Goal: Information Seeking & Learning: Learn about a topic

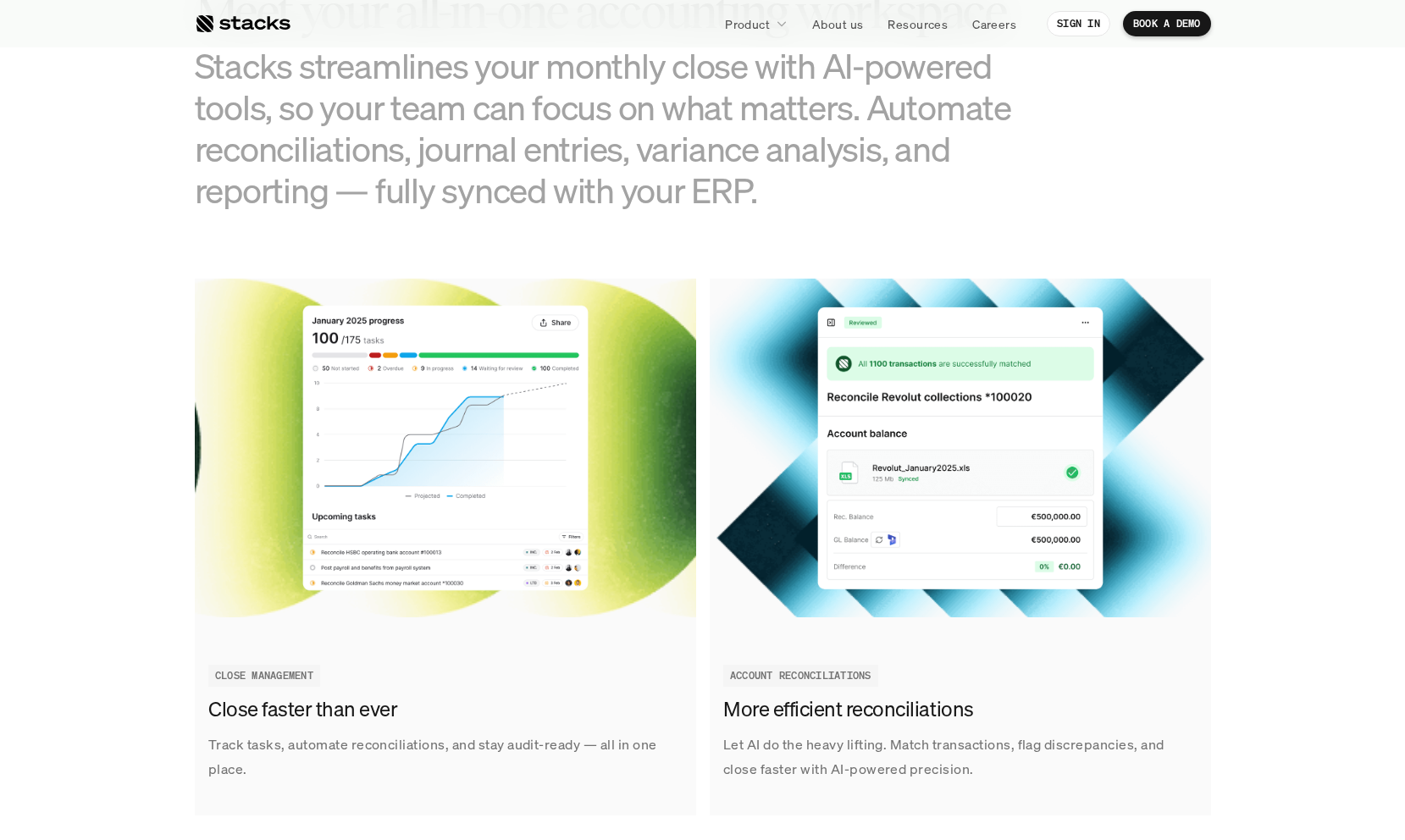
scroll to position [1755, 0]
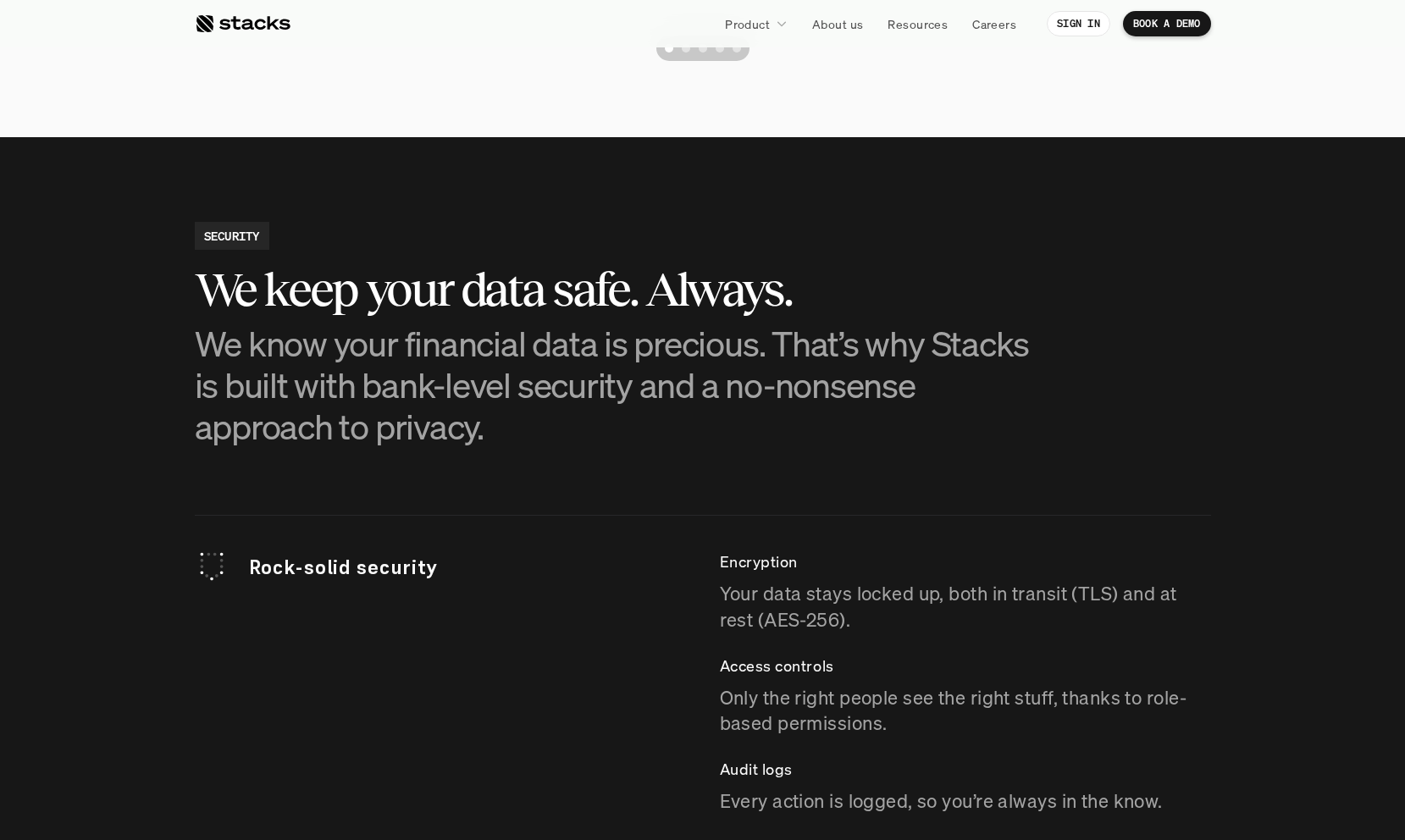
scroll to position [4278, 0]
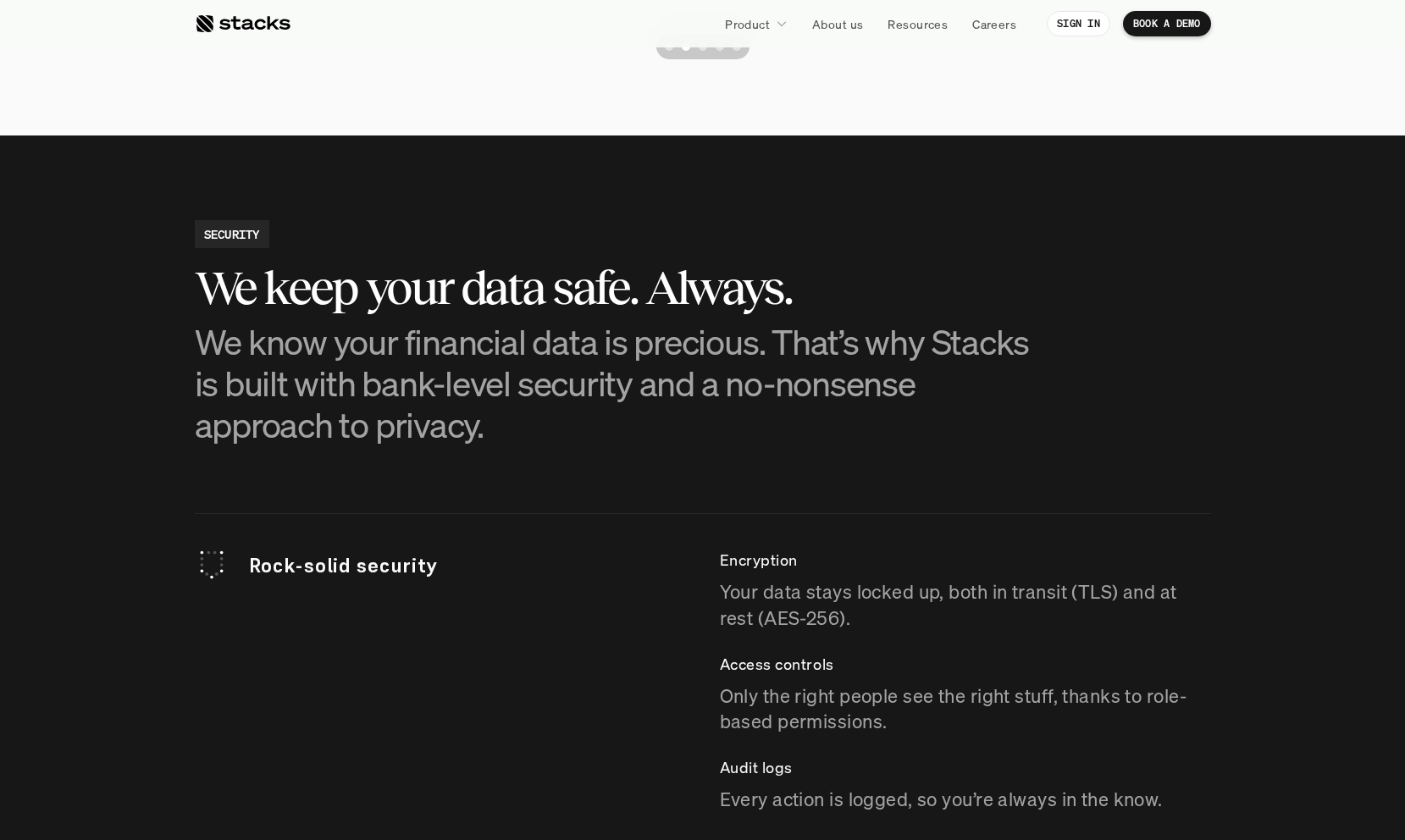
click at [969, 635] on div "Encryption Your data stays locked up, both in transit (TLS) and at rest (AES-25…" at bounding box center [965, 680] width 491 height 264
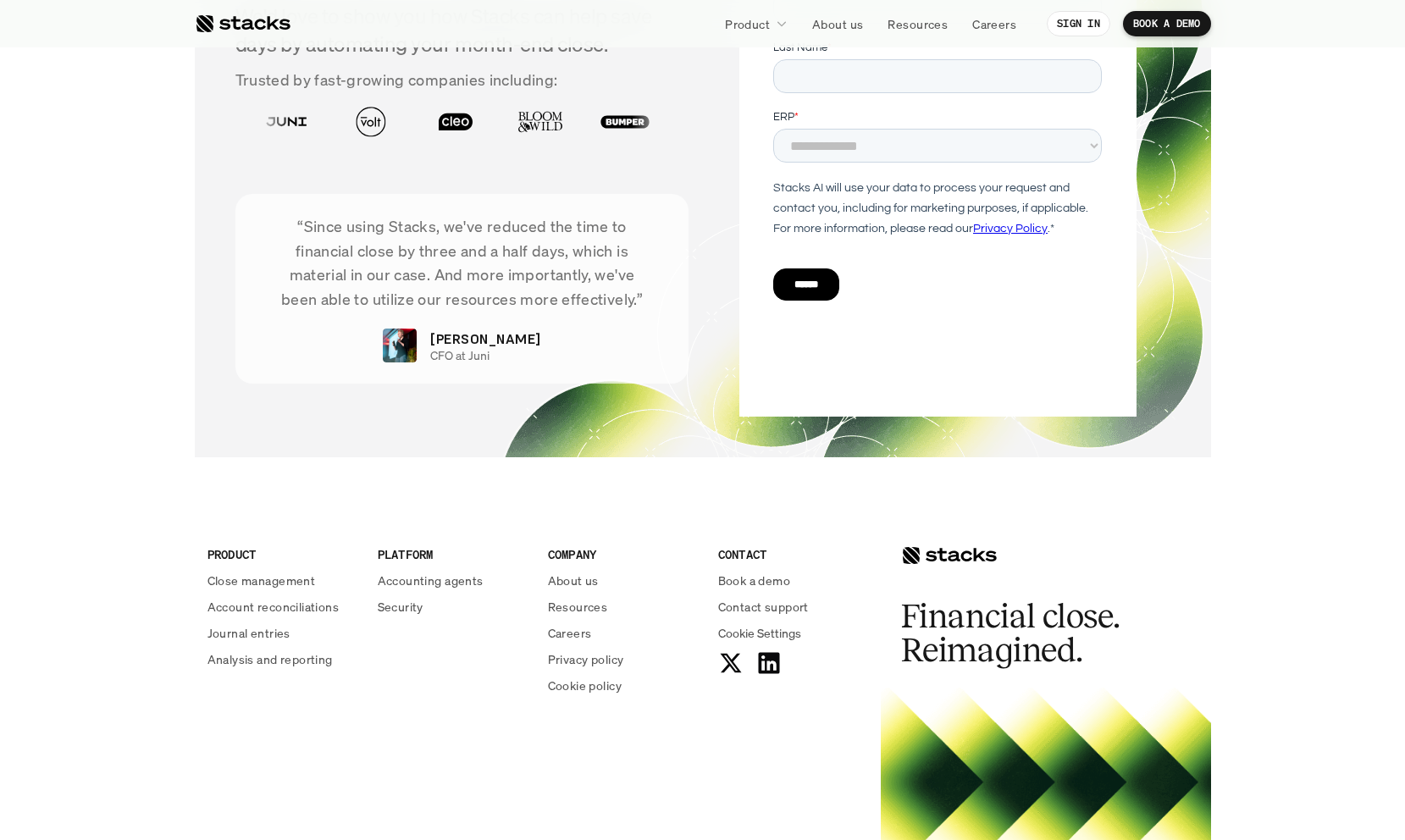
scroll to position [5788, 0]
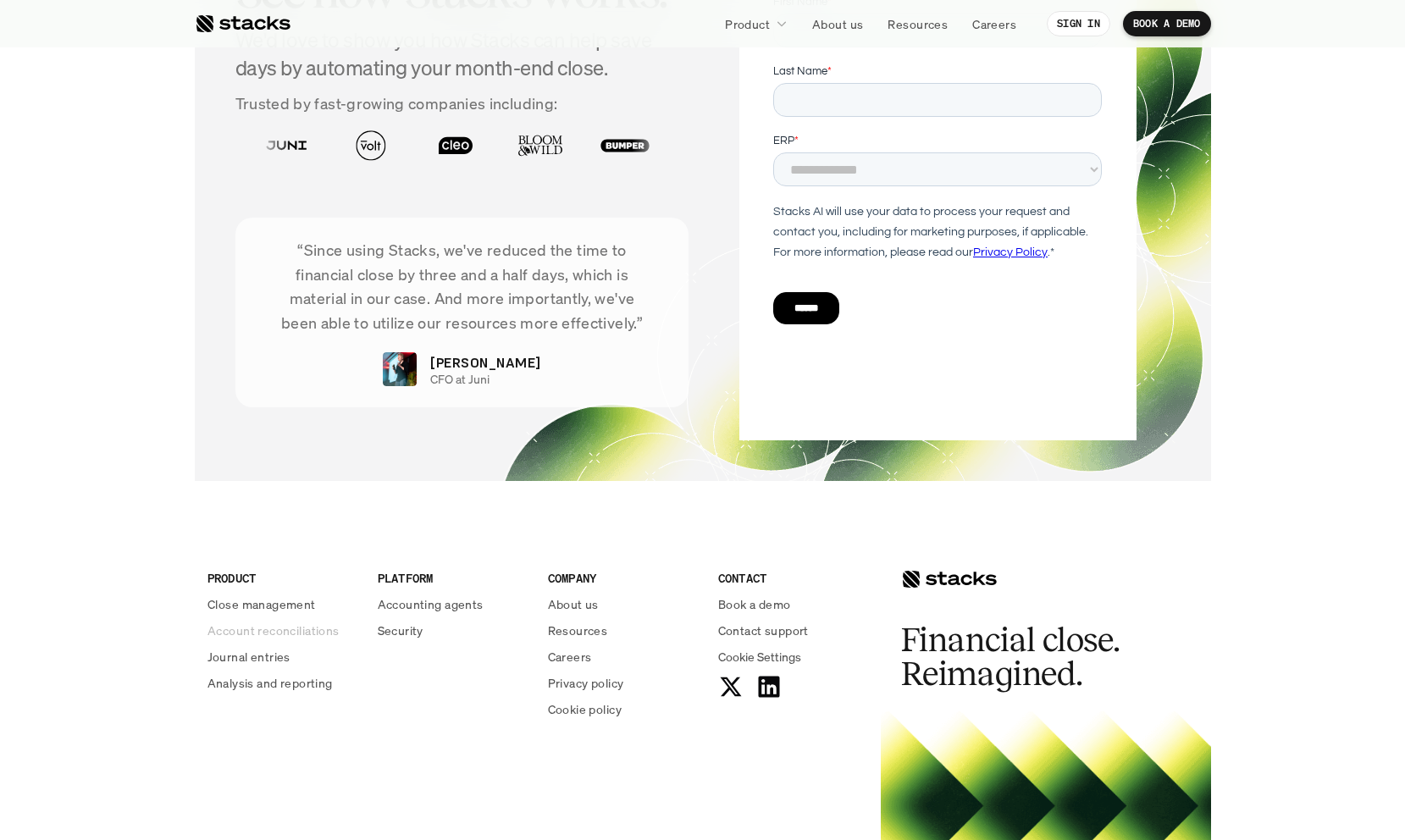
click at [290, 632] on p "Account reconciliations" at bounding box center [273, 630] width 132 height 18
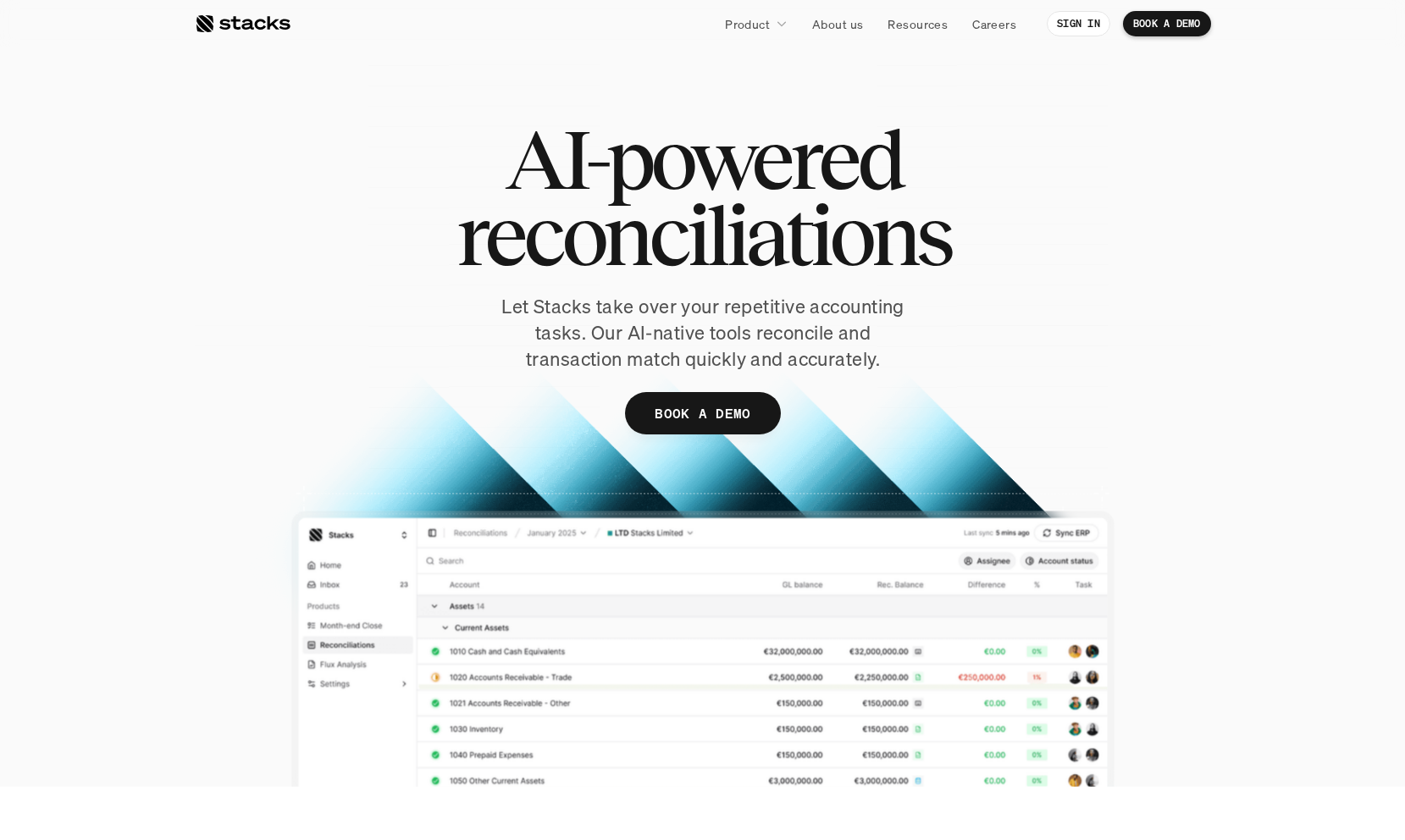
scroll to position [18, 0]
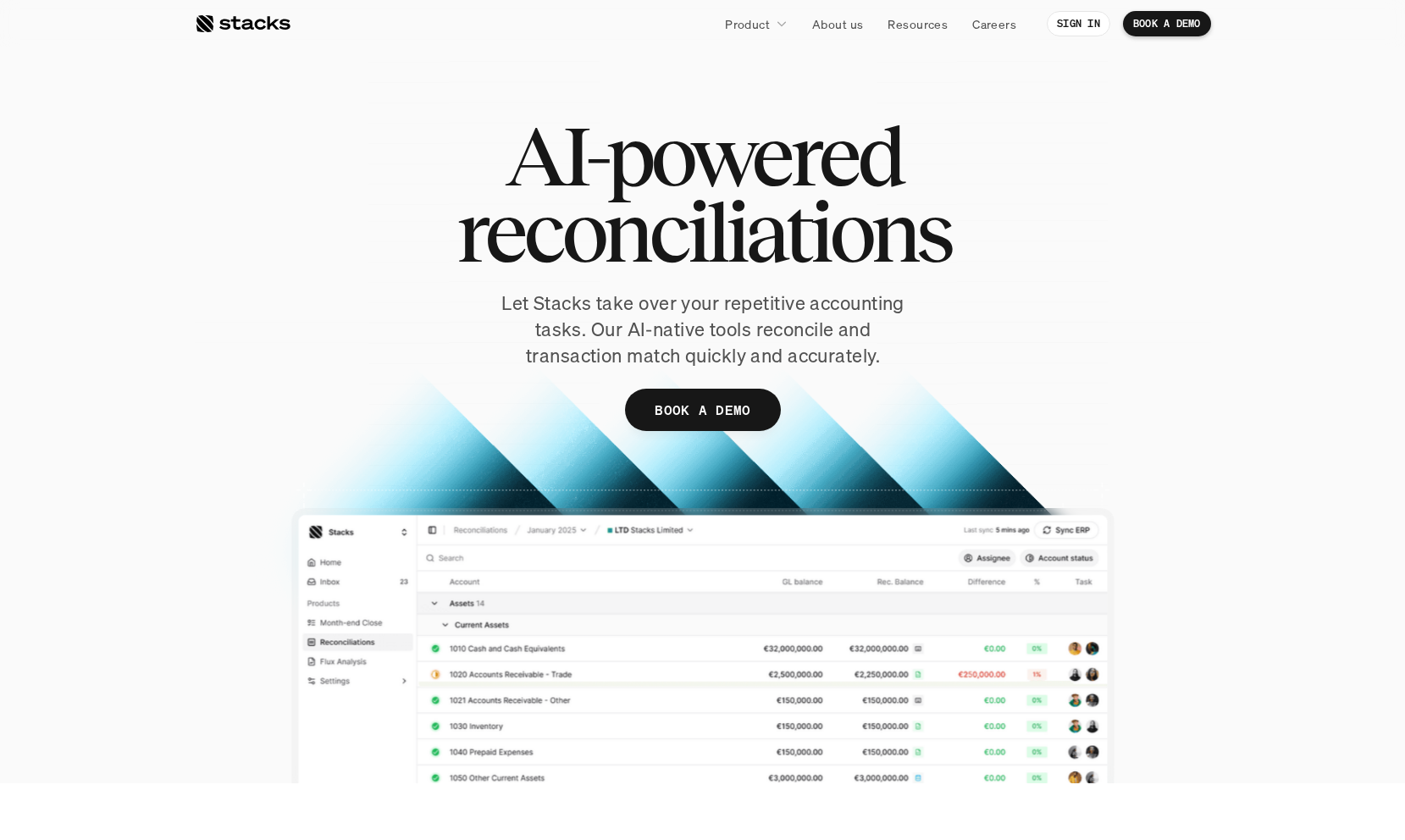
click at [755, 171] on span "AI-powered" at bounding box center [703, 156] width 397 height 76
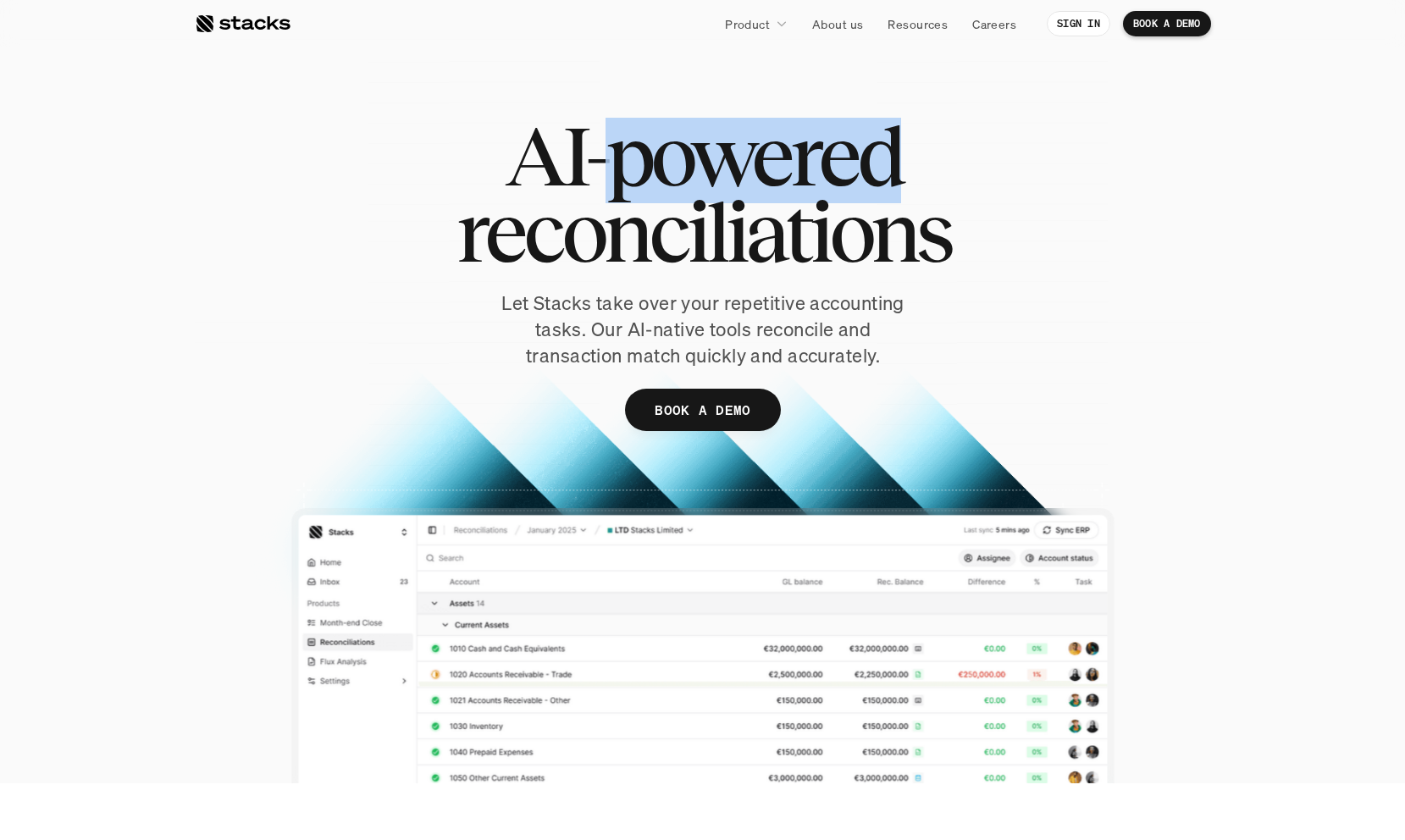
click at [755, 171] on span "AI-powered" at bounding box center [703, 156] width 397 height 76
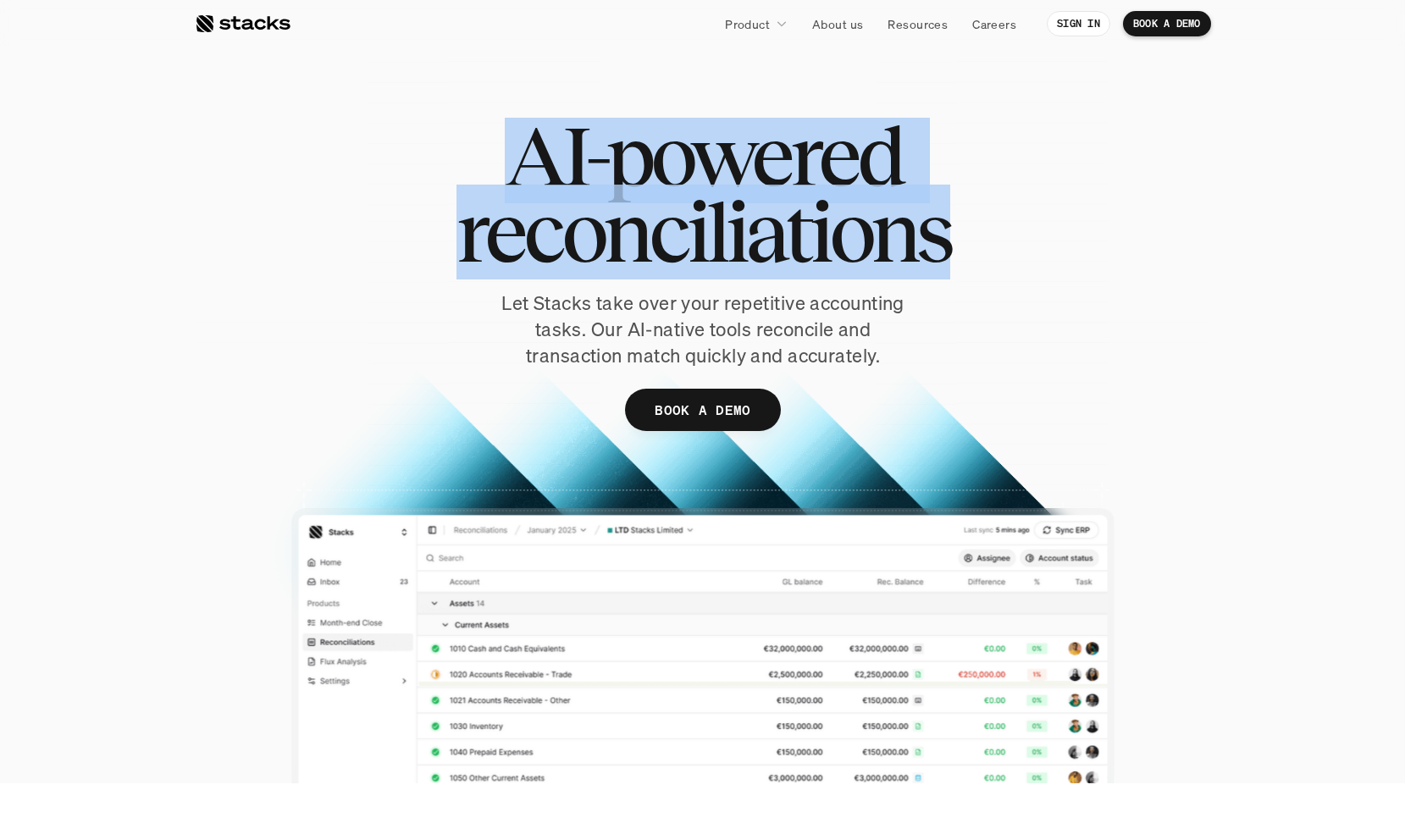
click at [755, 171] on span "AI-powered" at bounding box center [703, 156] width 397 height 76
copy h1 "AI-powered reconciliations"
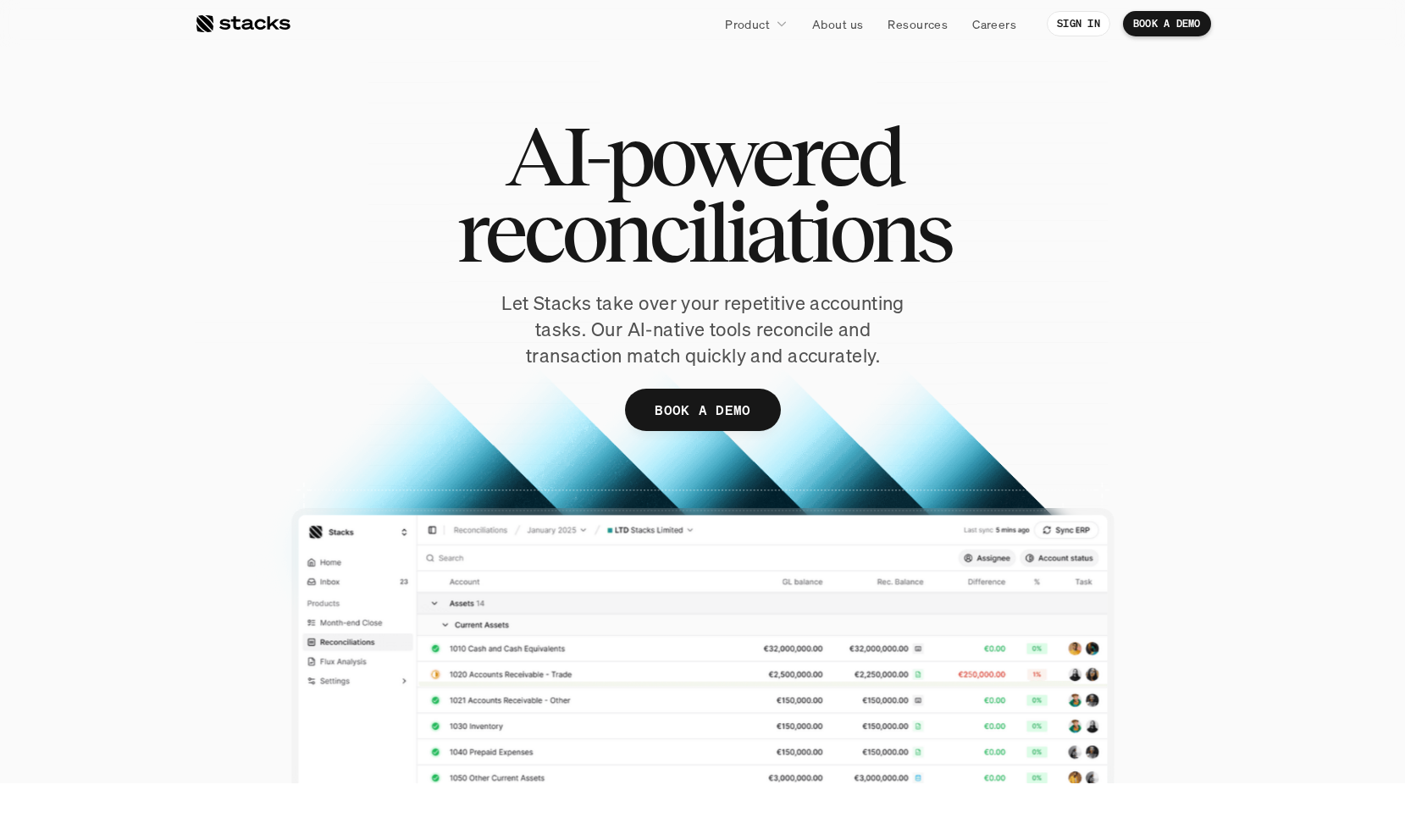
click at [567, 224] on span "reconciliations" at bounding box center [702, 232] width 494 height 76
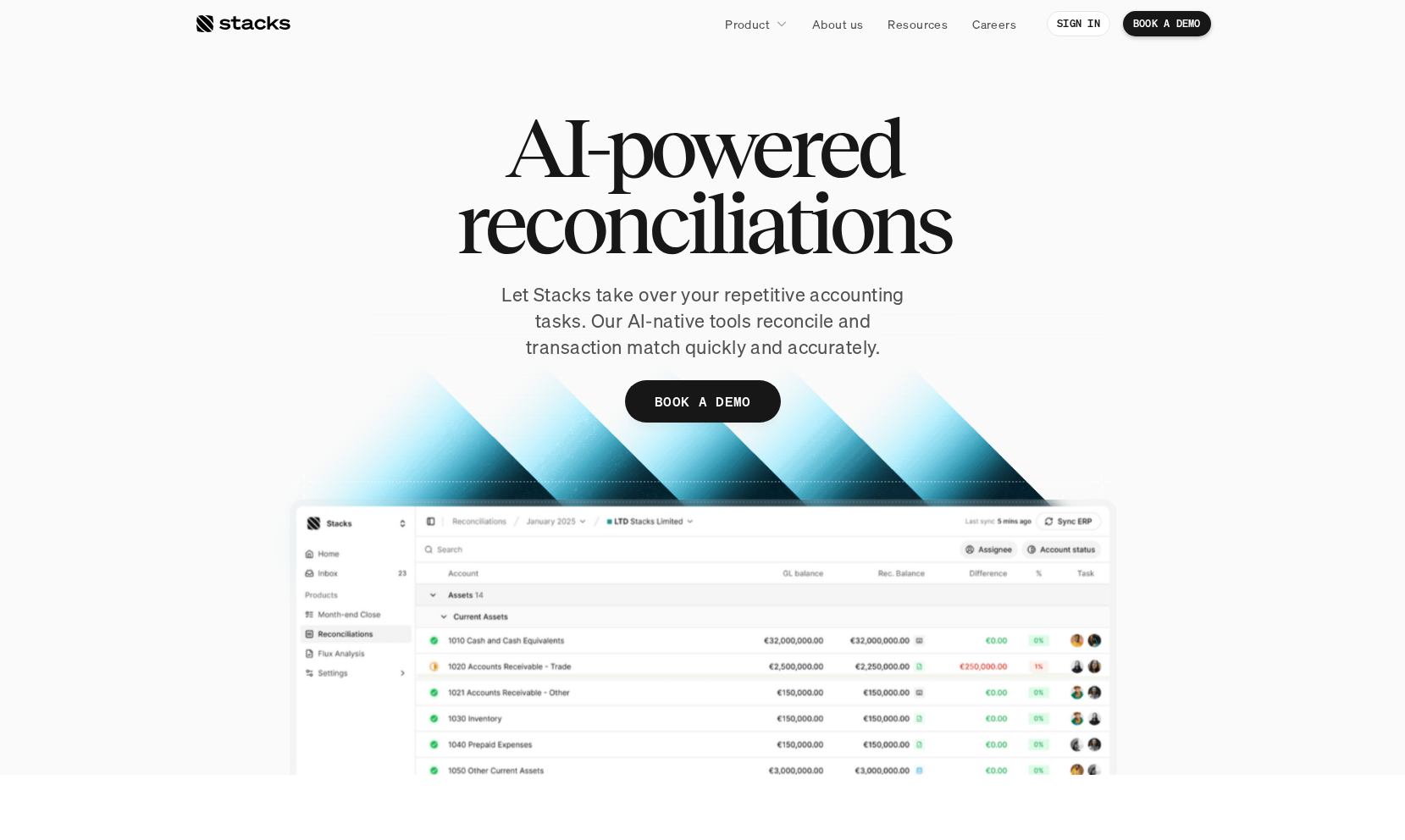
click at [684, 314] on p "Let Stacks take over your repetitive accounting tasks. Our AI-native tools reco…" at bounding box center [702, 320] width 465 height 78
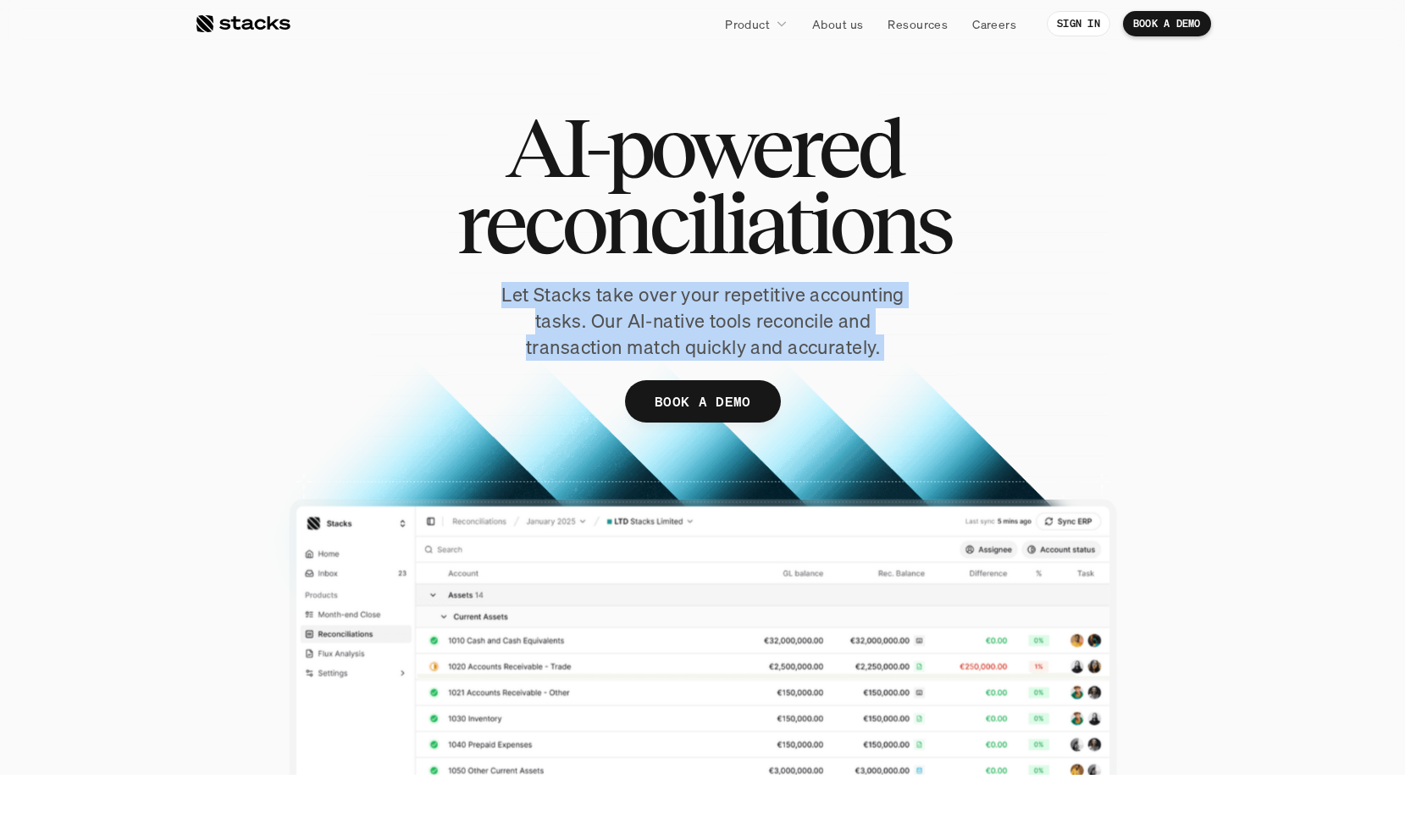
click at [684, 314] on p "Let Stacks take over your repetitive accounting tasks. Our AI-native tools reco…" at bounding box center [702, 320] width 465 height 78
copy p "Let Stacks take over your repetitive accounting tasks. Our AI-native tools reco…"
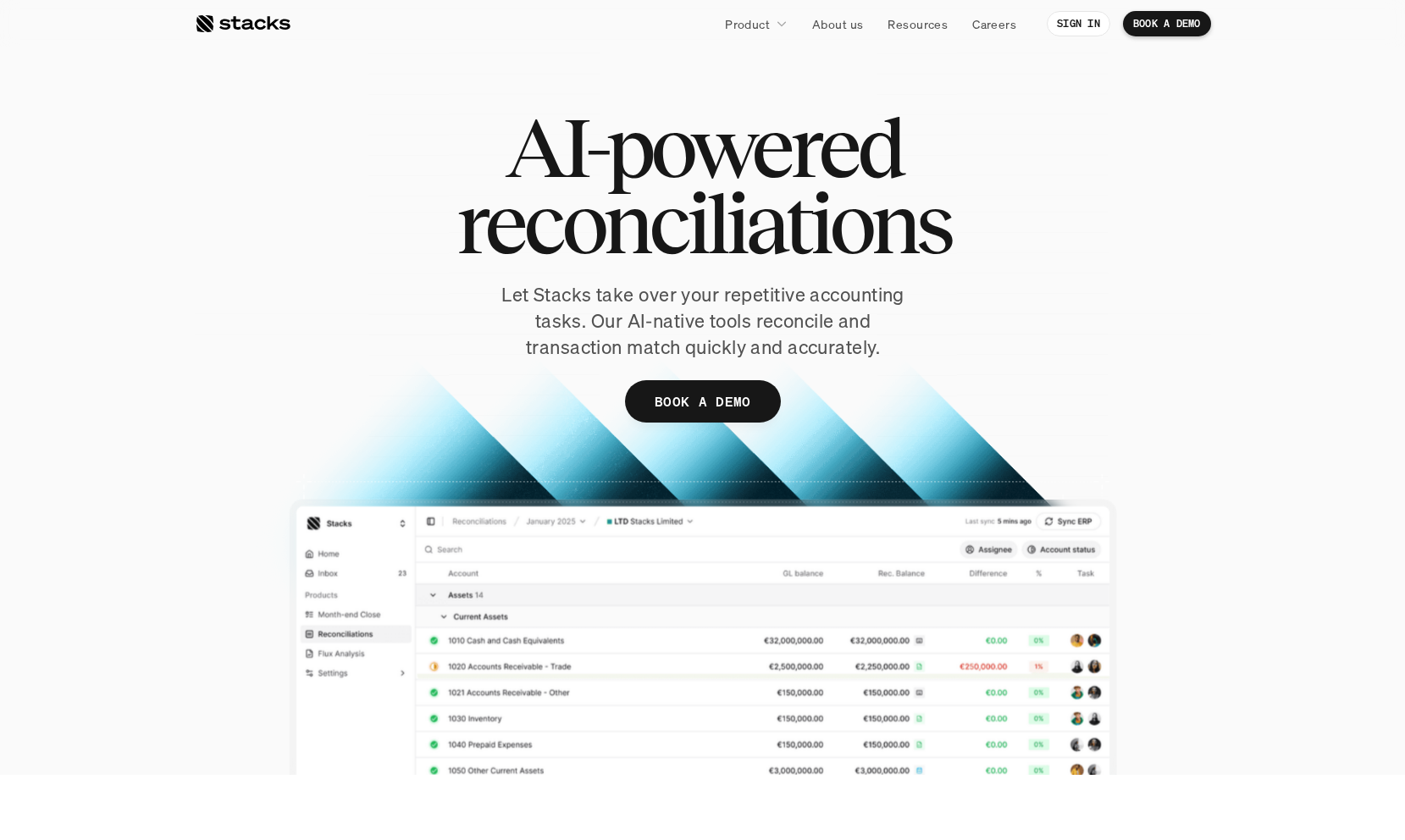
click at [752, 214] on span "reconciliations" at bounding box center [702, 223] width 494 height 76
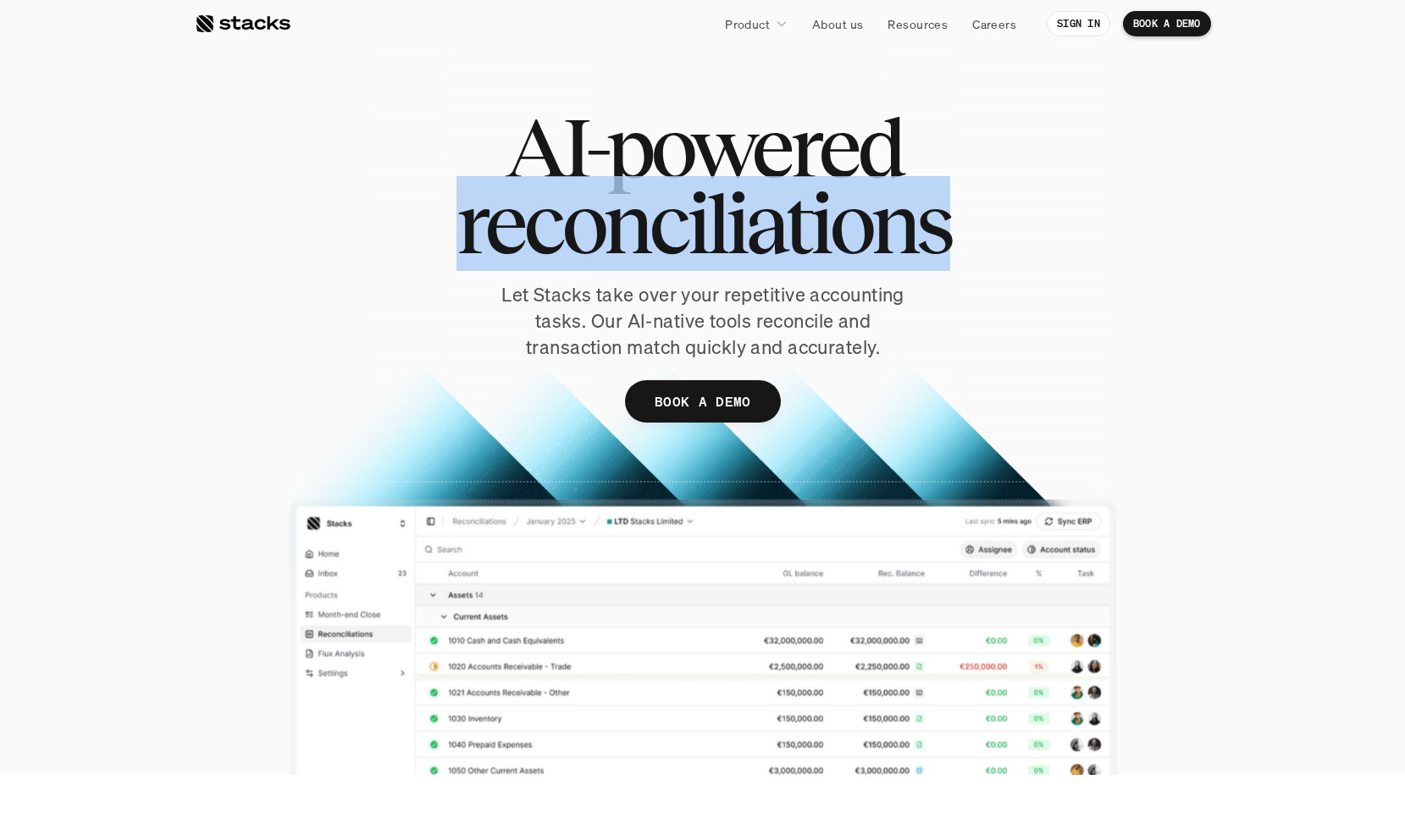
click at [752, 214] on span "reconciliations" at bounding box center [702, 223] width 494 height 76
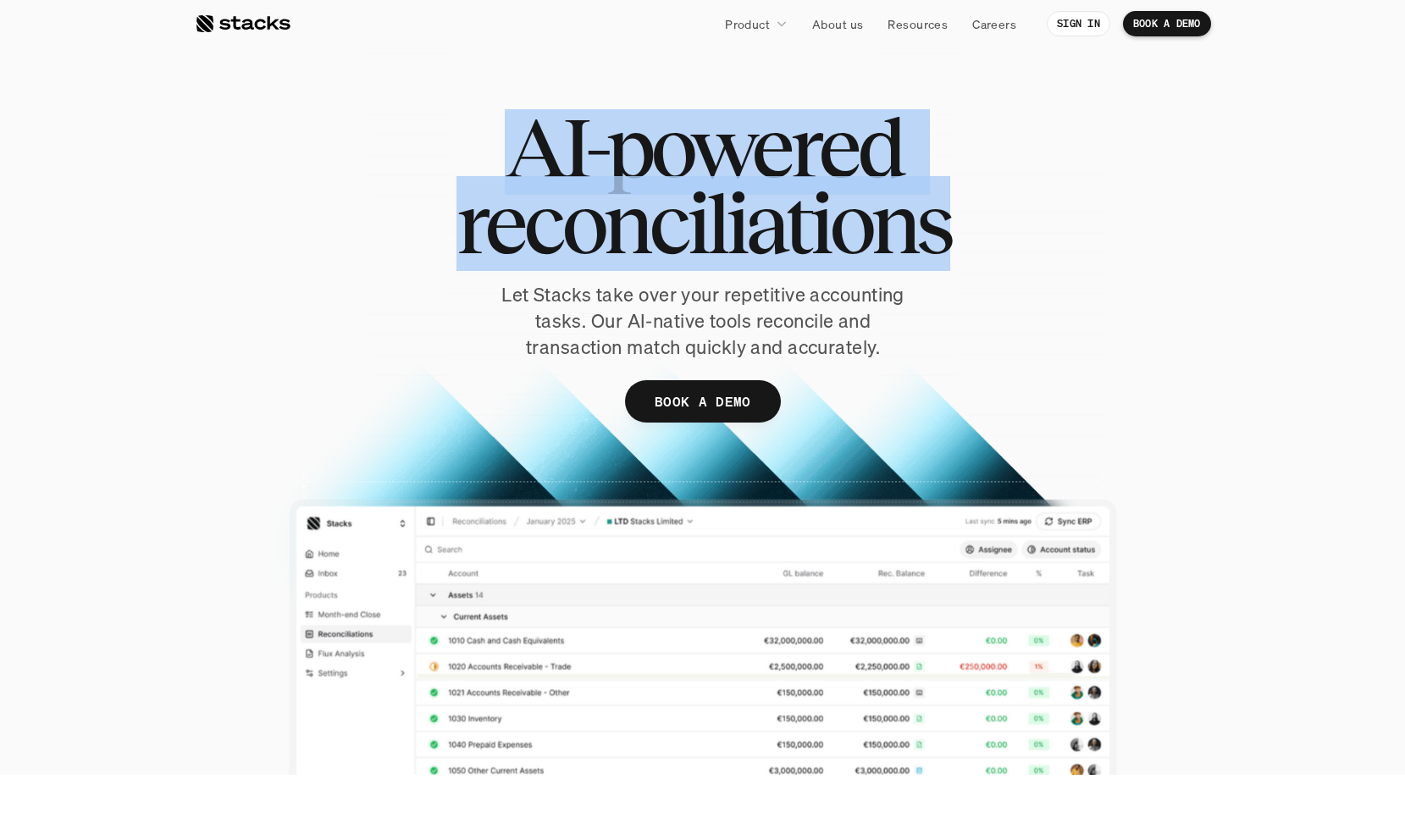
click at [752, 214] on span "reconciliations" at bounding box center [702, 223] width 494 height 76
copy h1 "AI-powered reconciliations"
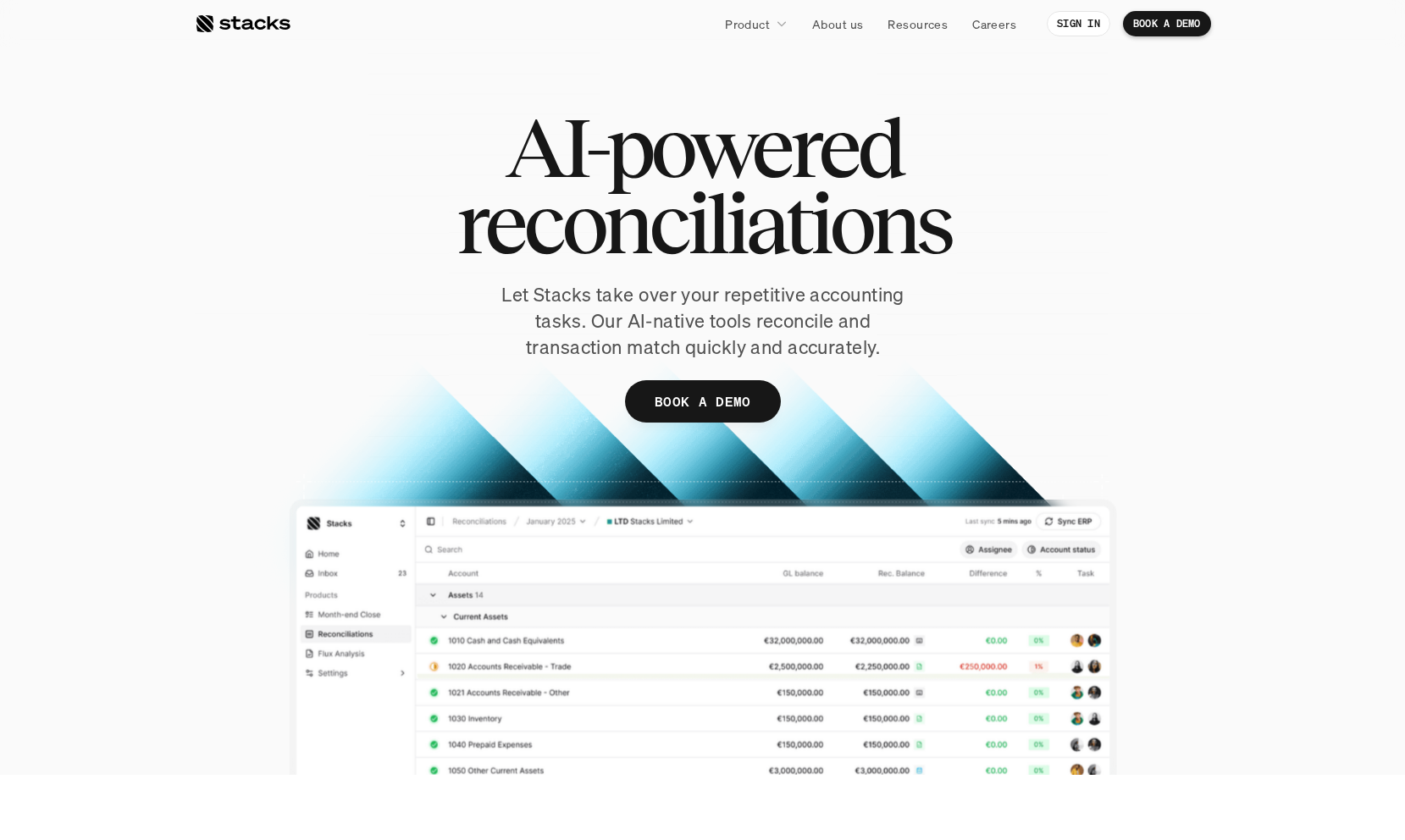
click at [300, 265] on div "AI-powered reconciliations Let Stacks take over your repetitive accounting task…" at bounding box center [702, 291] width 1016 height 364
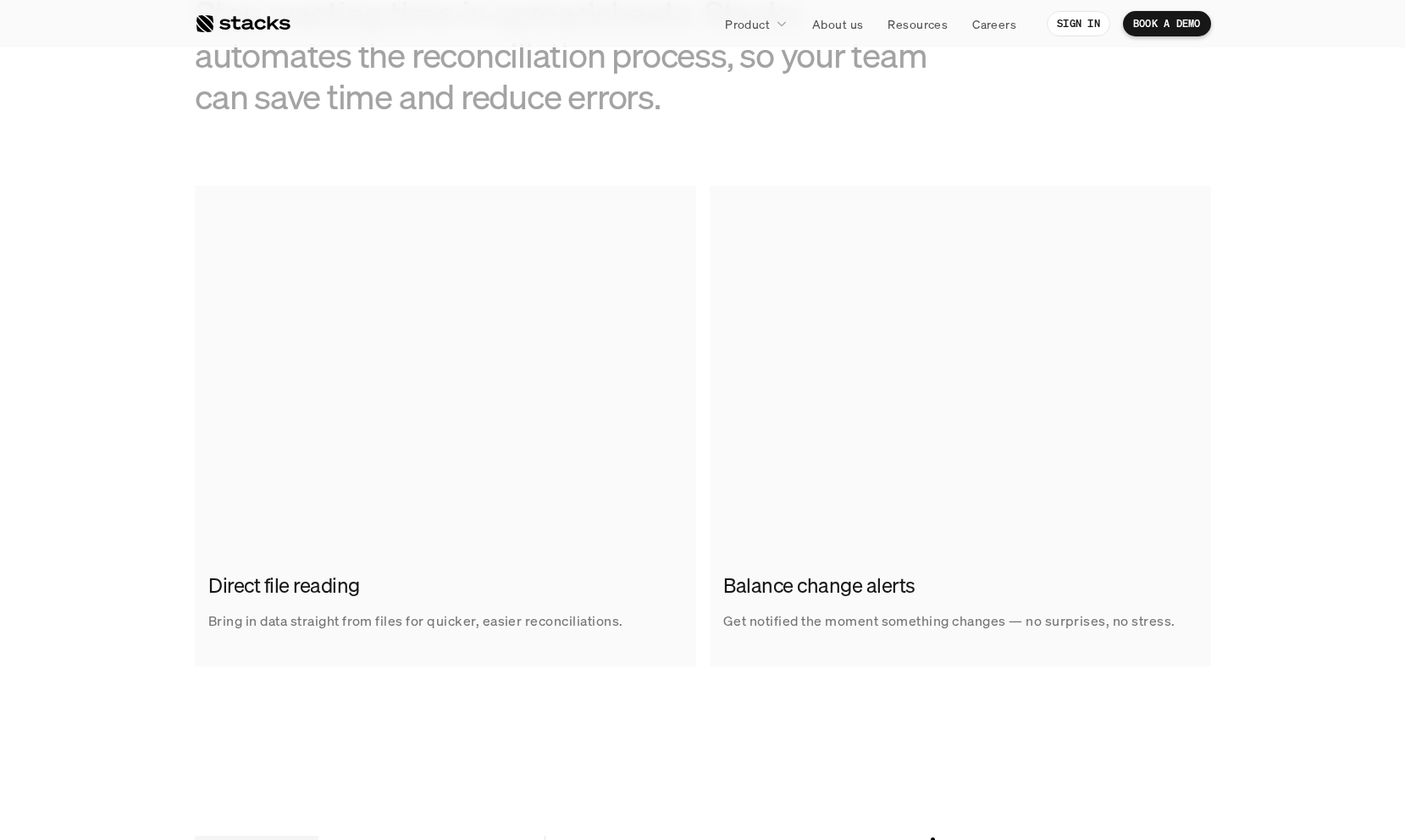
scroll to position [927, 0]
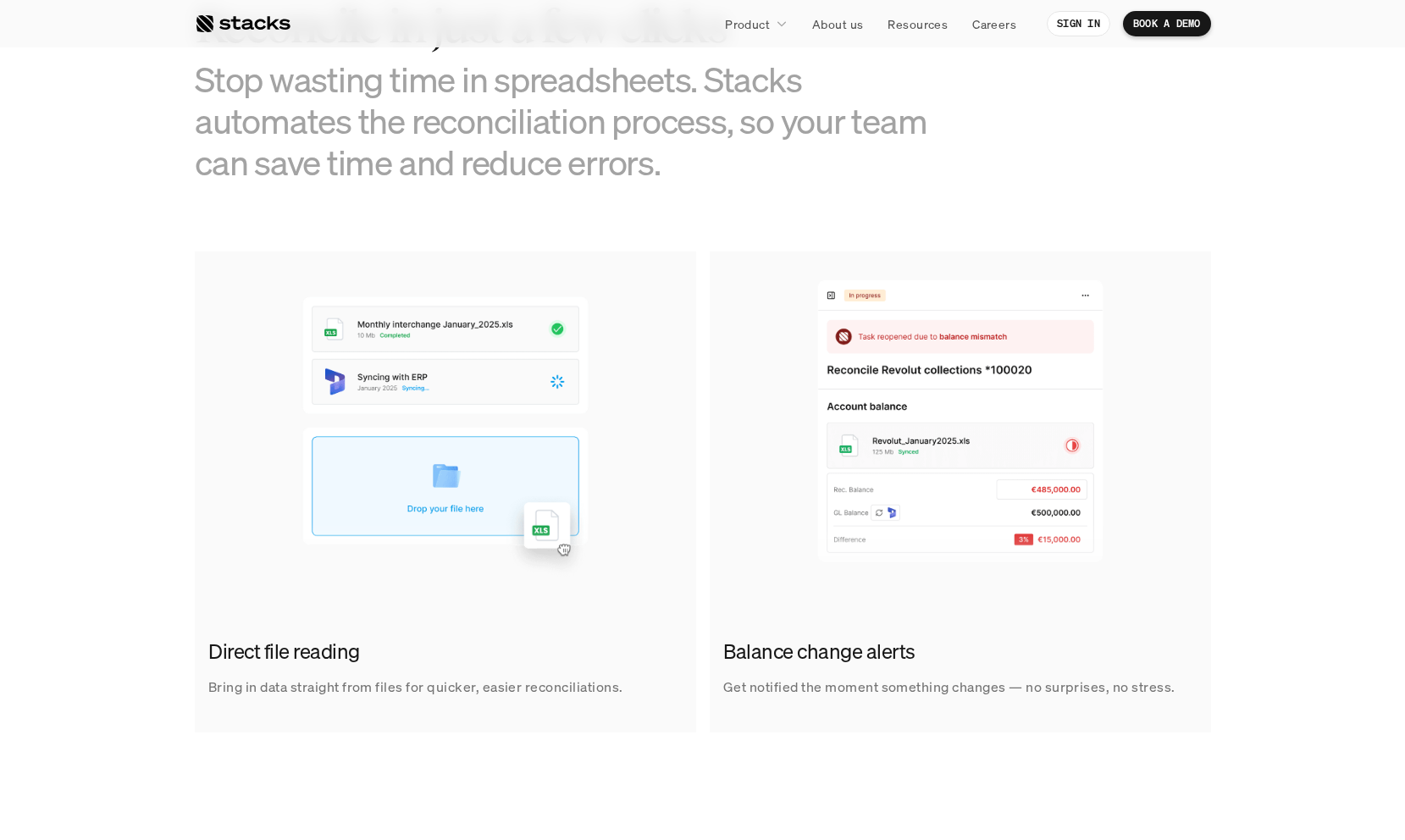
click at [320, 663] on h2 "Direct file reading" at bounding box center [441, 651] width 465 height 28
copy h2 "Direct file reading"
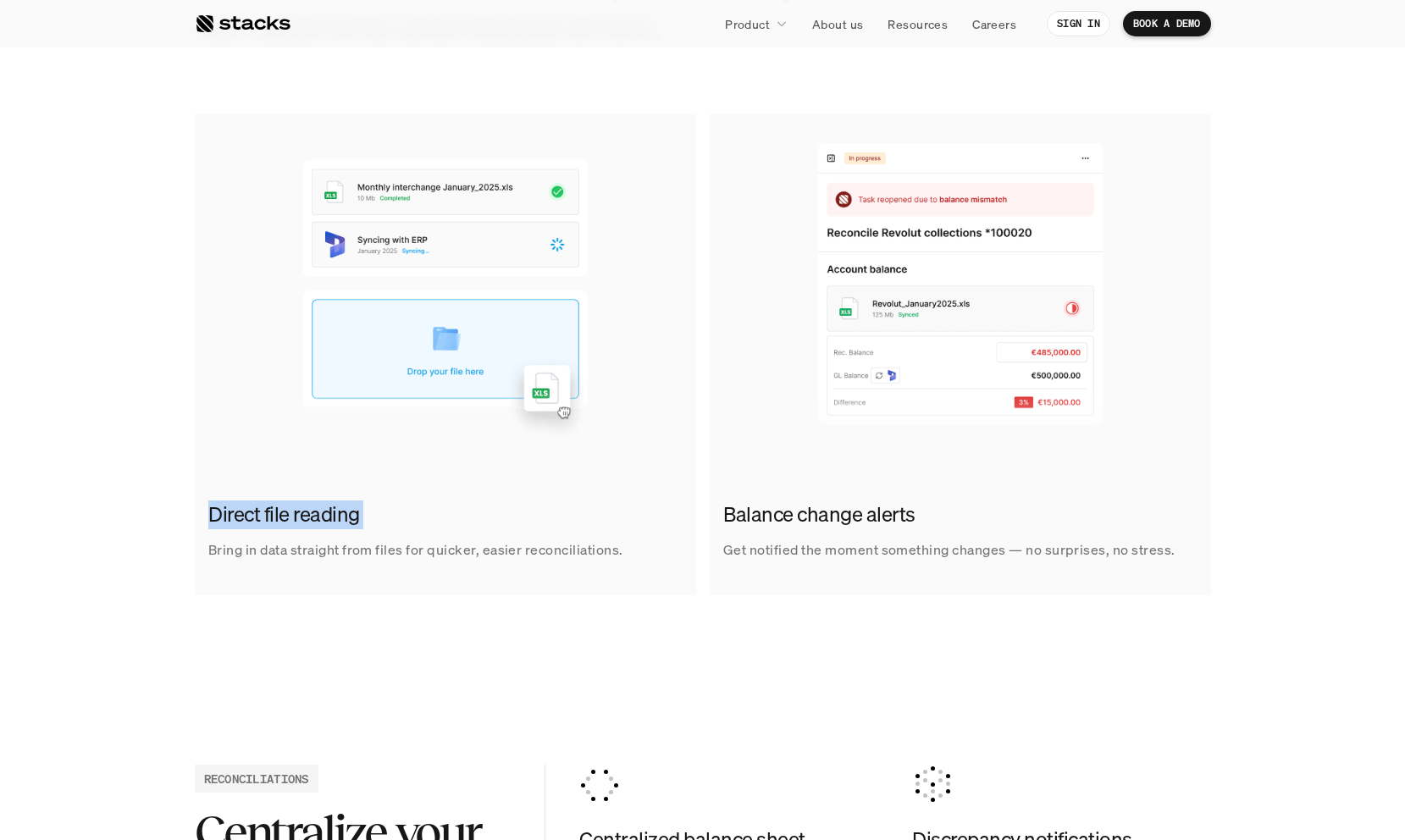
click at [696, 594] on div "Direct file reading Bring in data straight from files for quicker, easier recon…" at bounding box center [702, 355] width 1016 height 481
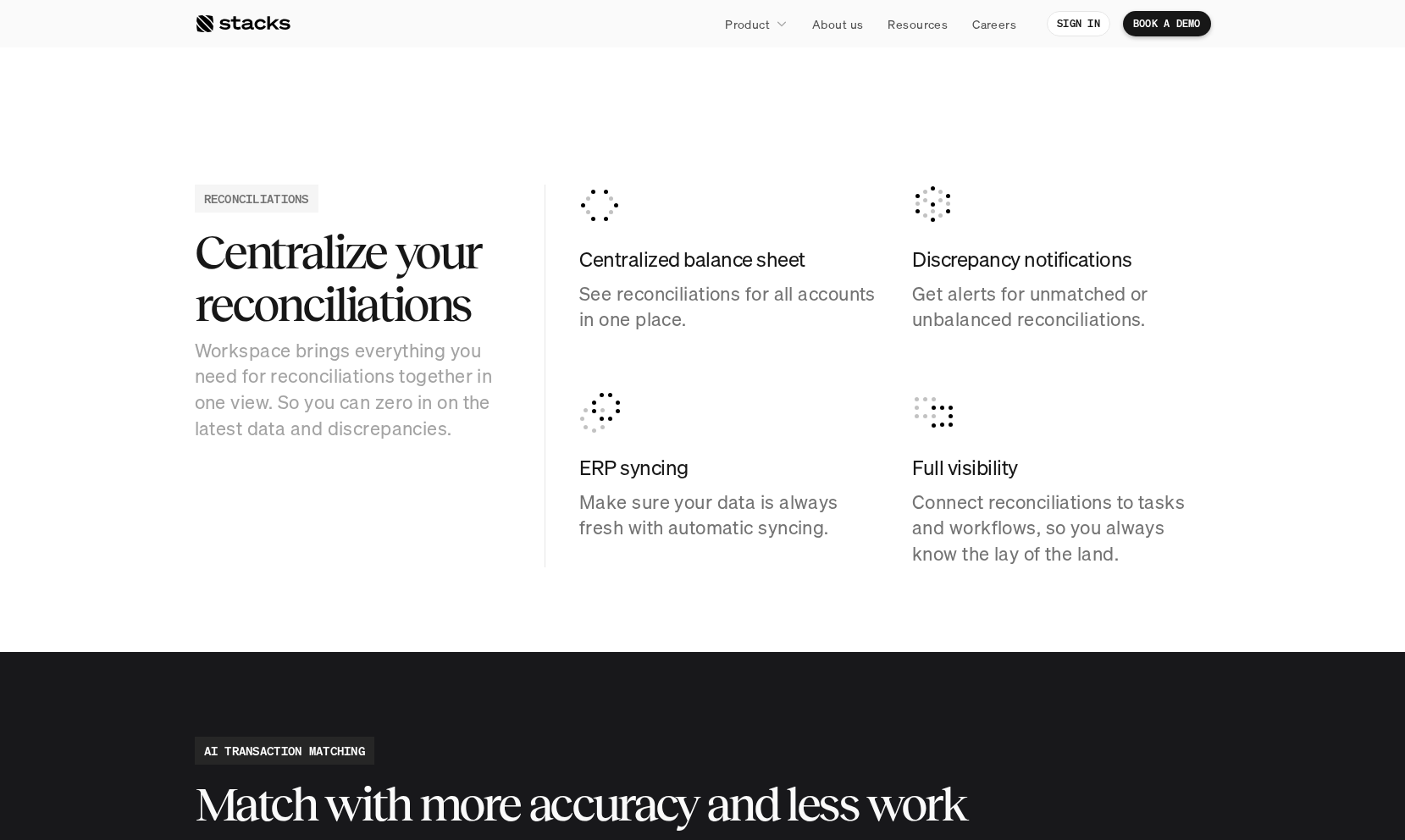
scroll to position [1646, 0]
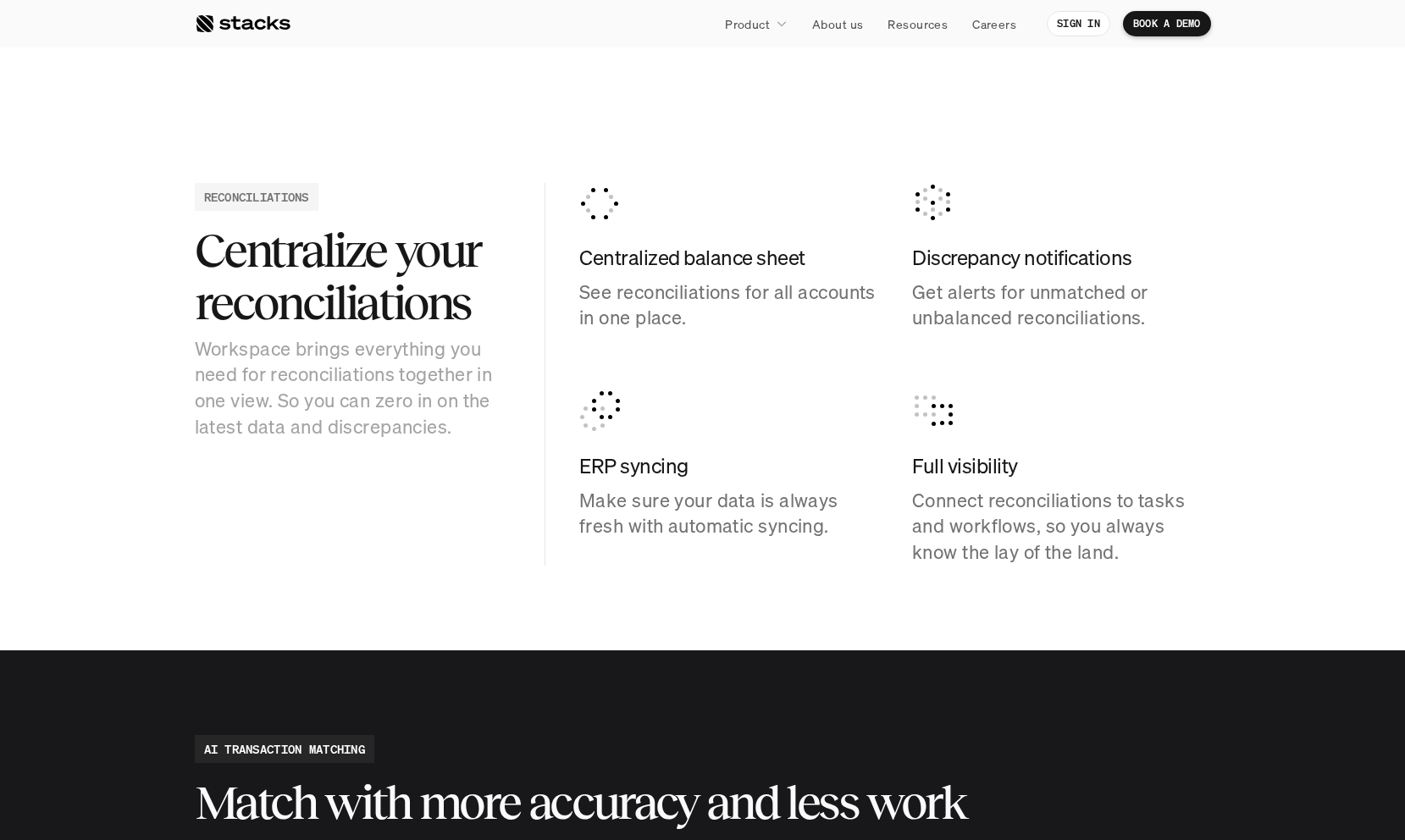
click at [659, 464] on h4 "ERP syncing" at bounding box center [728, 466] width 299 height 28
copy h4 "ERP syncing"
click at [679, 437] on div "ERP syncing Make sure your data is always fresh with automatic syncing." at bounding box center [728, 465] width 299 height 148
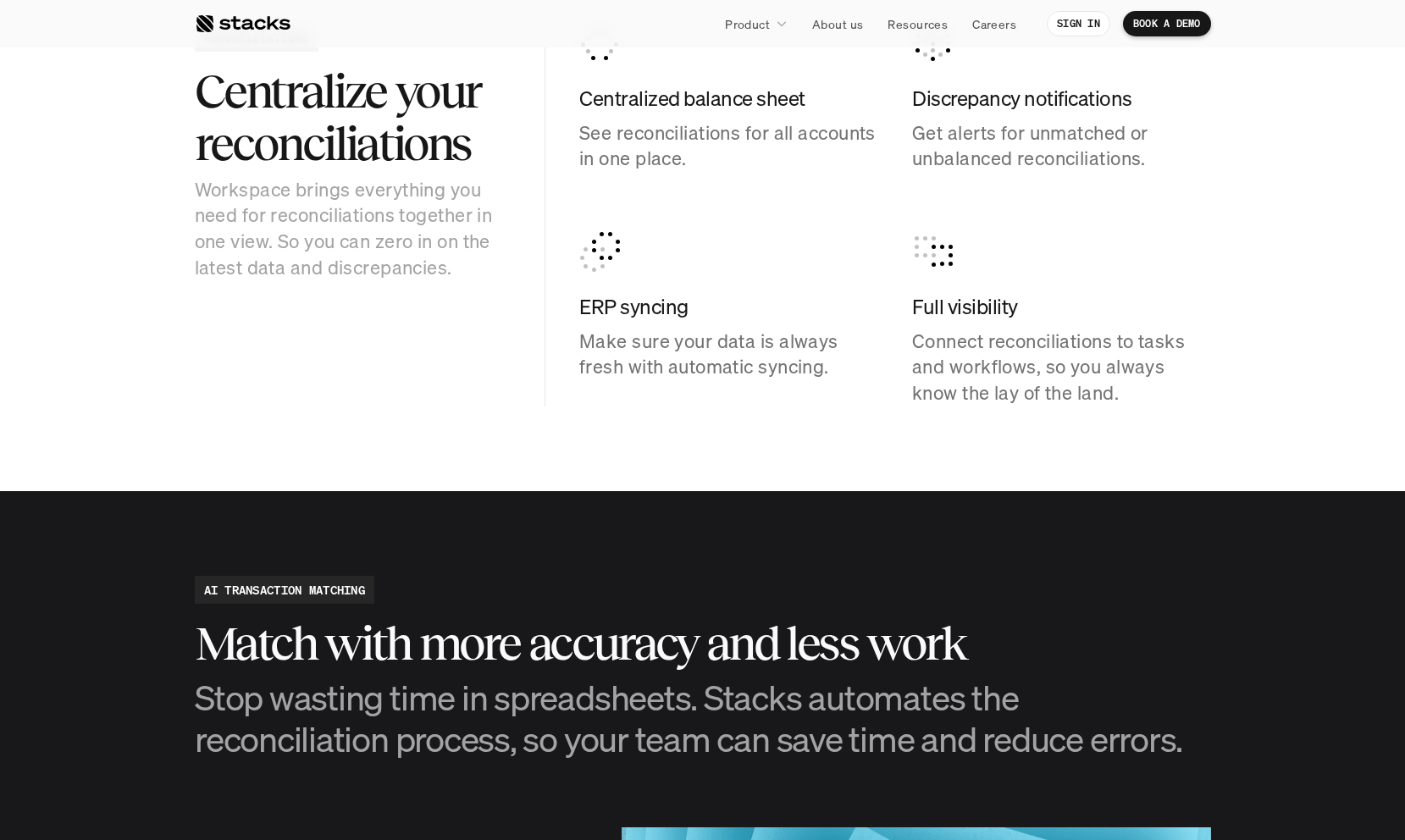
scroll to position [2112, 0]
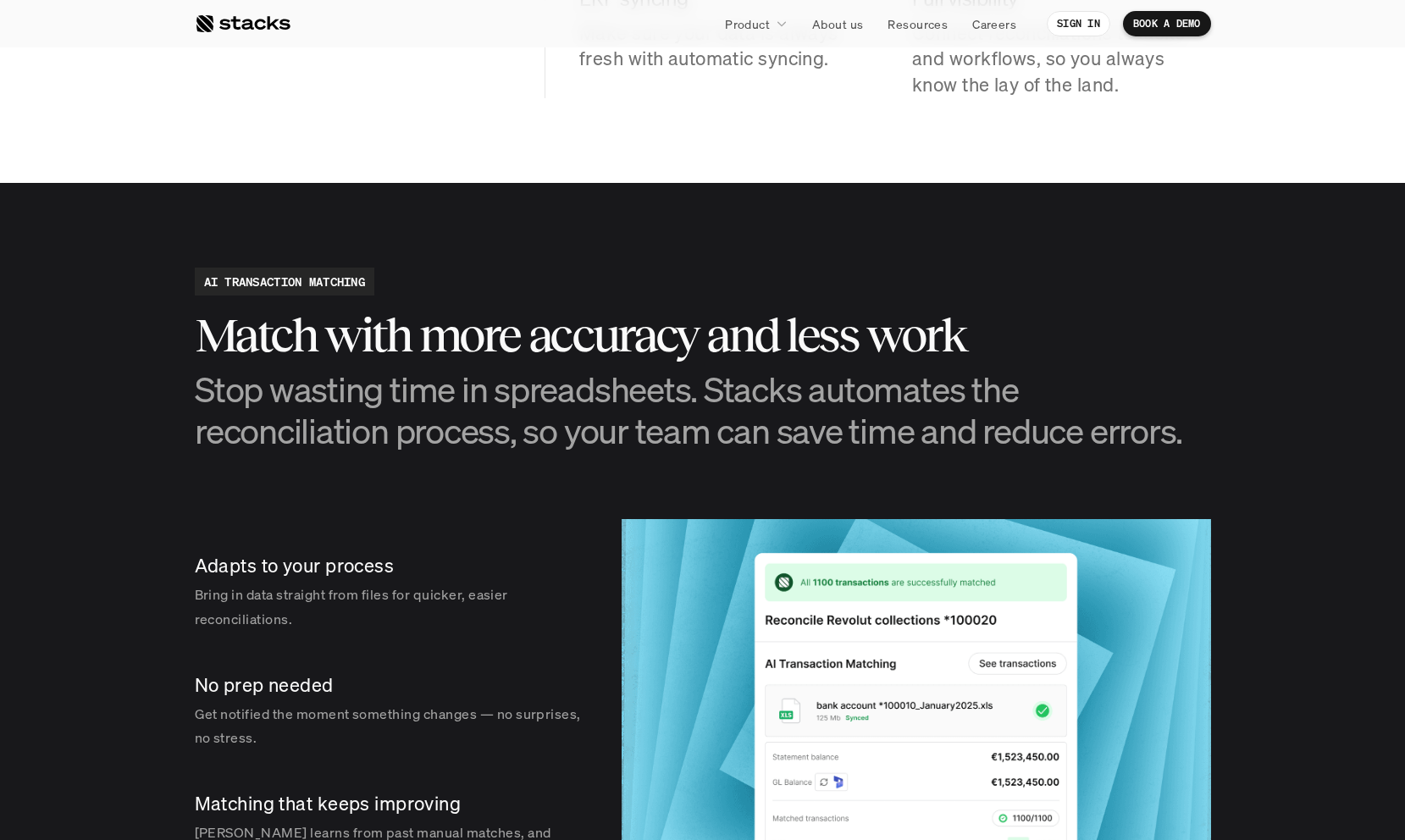
click at [501, 462] on section "AI TRANSACTION MATCHING Match with more accuracy and less work Stop wasting tim…" at bounding box center [702, 584] width 1405 height 804
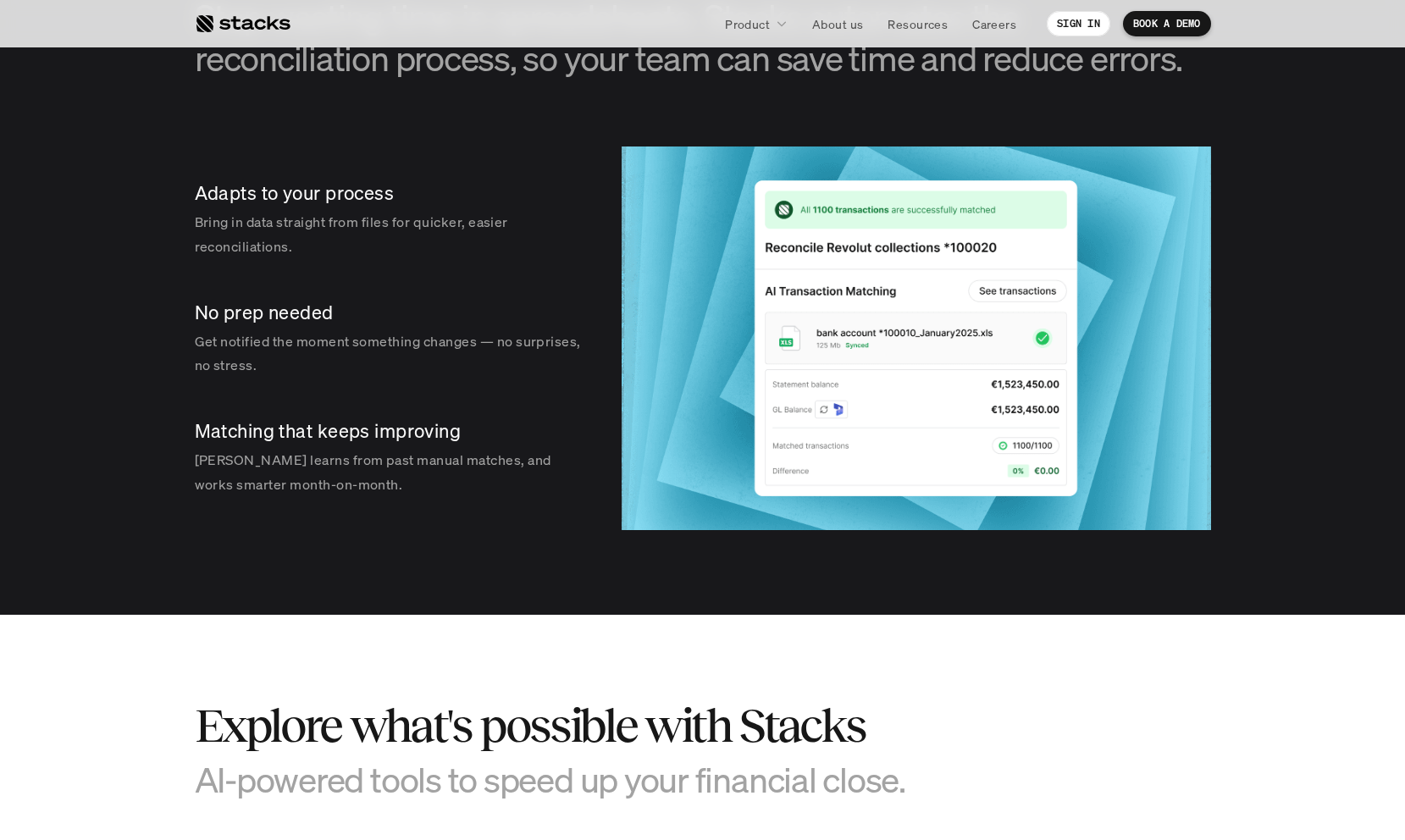
scroll to position [2487, 0]
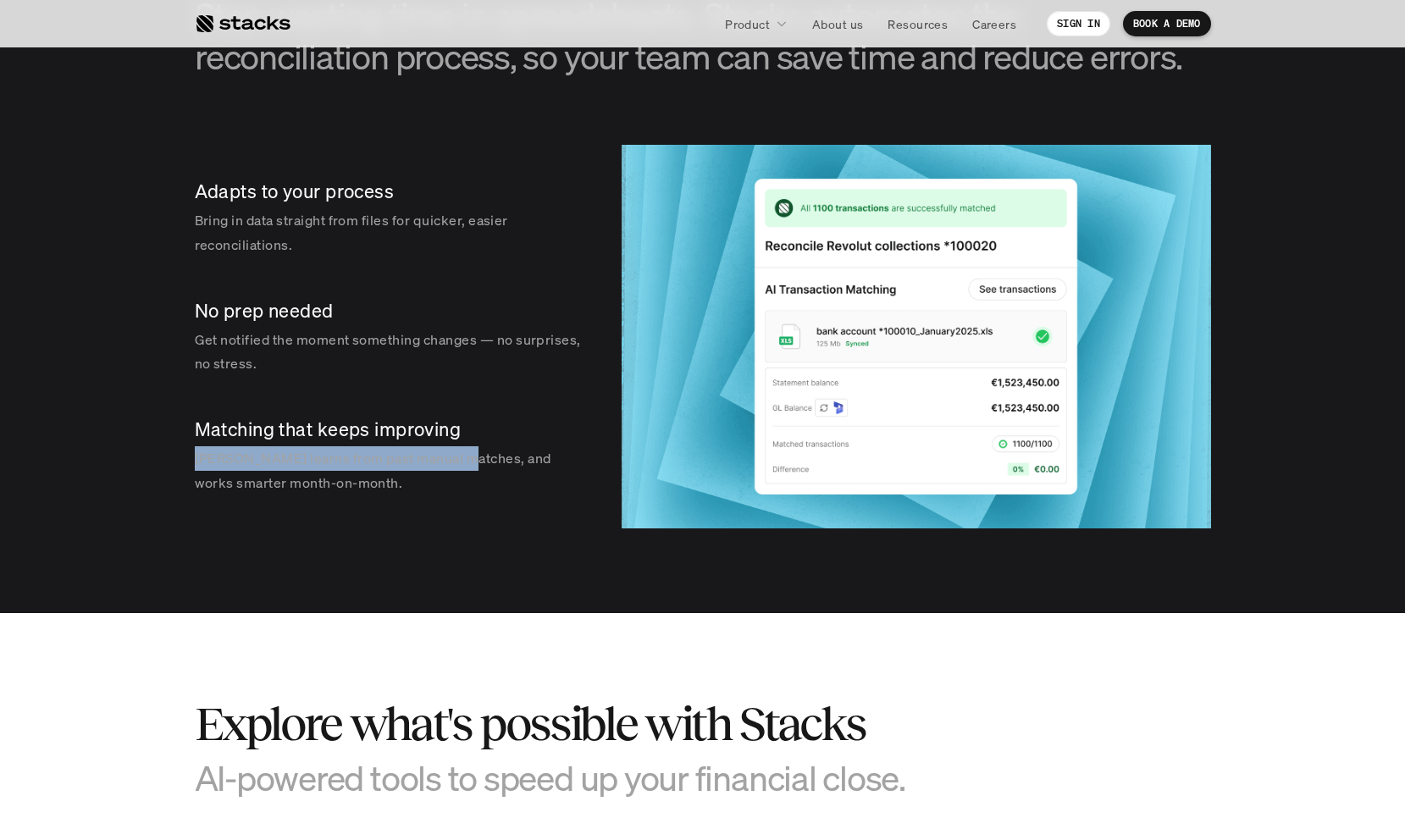
drag, startPoint x: 194, startPoint y: 461, endPoint x: 455, endPoint y: 461, distance: 261.0
click at [455, 461] on p "[PERSON_NAME] learns from past manual matches, and works smarter month-on-month." at bounding box center [391, 470] width 393 height 49
click at [365, 435] on p "Matching that keeps improving" at bounding box center [391, 429] width 393 height 26
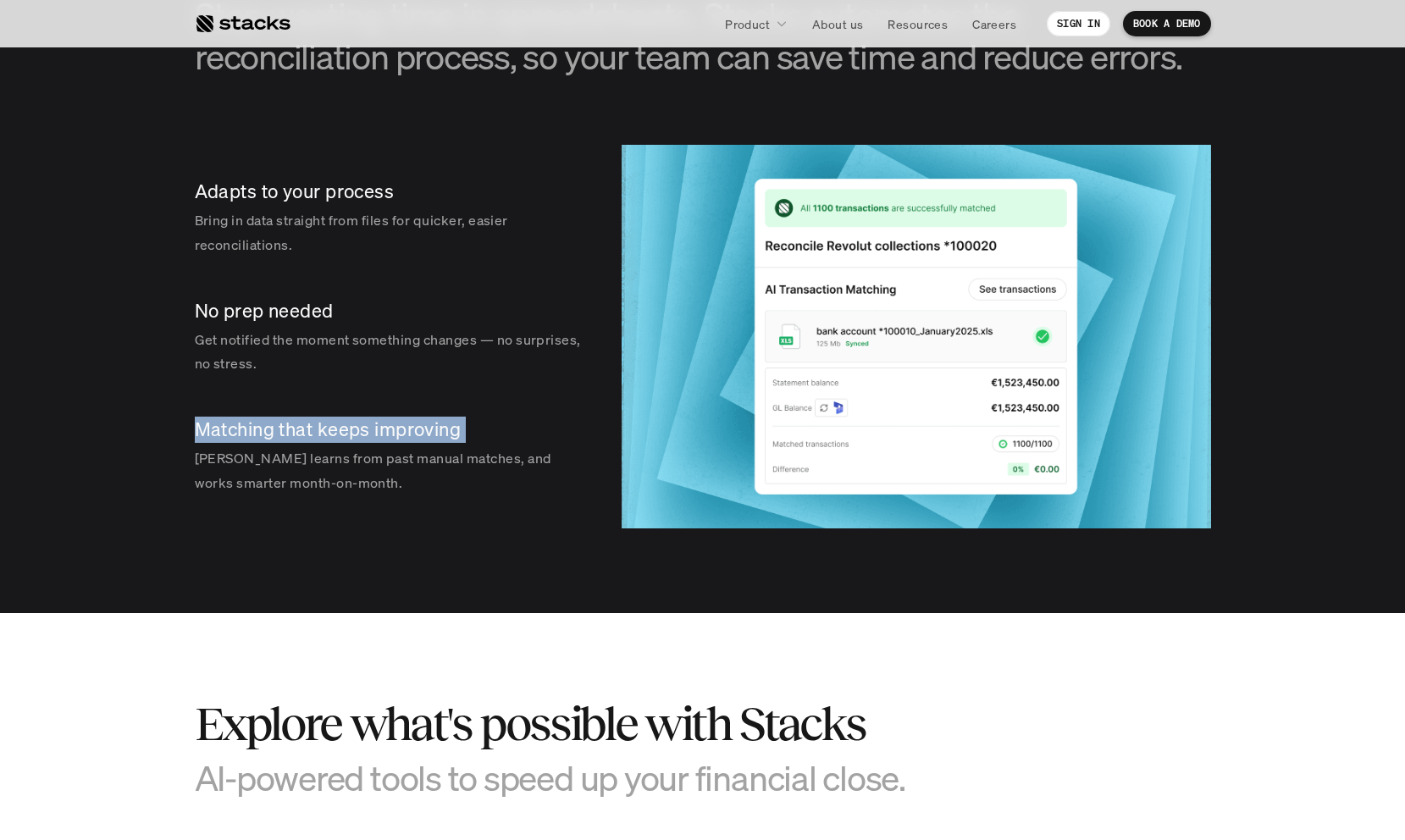
click at [365, 435] on p "Matching that keeps improving" at bounding box center [391, 429] width 393 height 26
click at [368, 475] on p "[PERSON_NAME] learns from past manual matches, and works smarter month-on-month." at bounding box center [391, 470] width 393 height 49
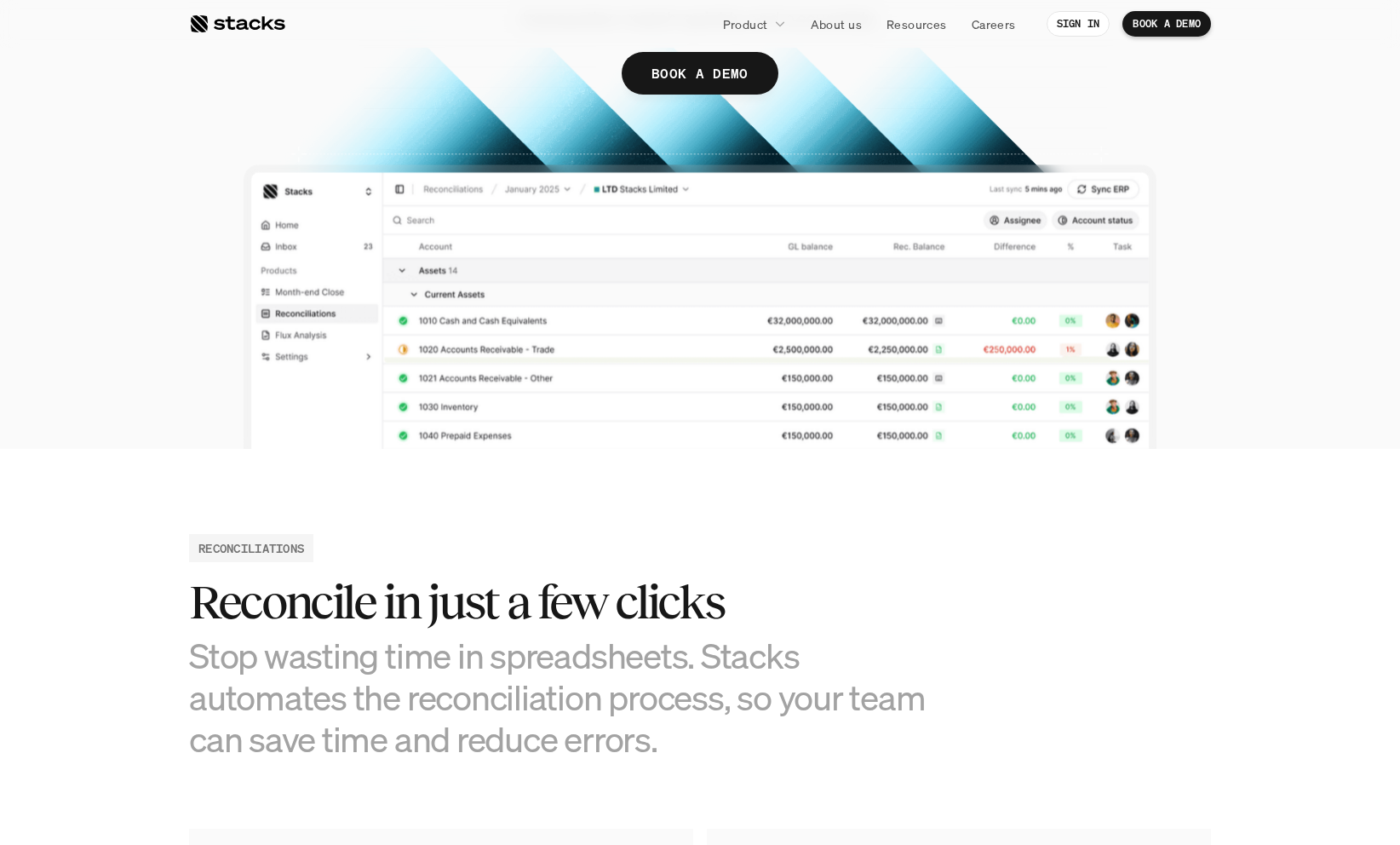
scroll to position [376, 0]
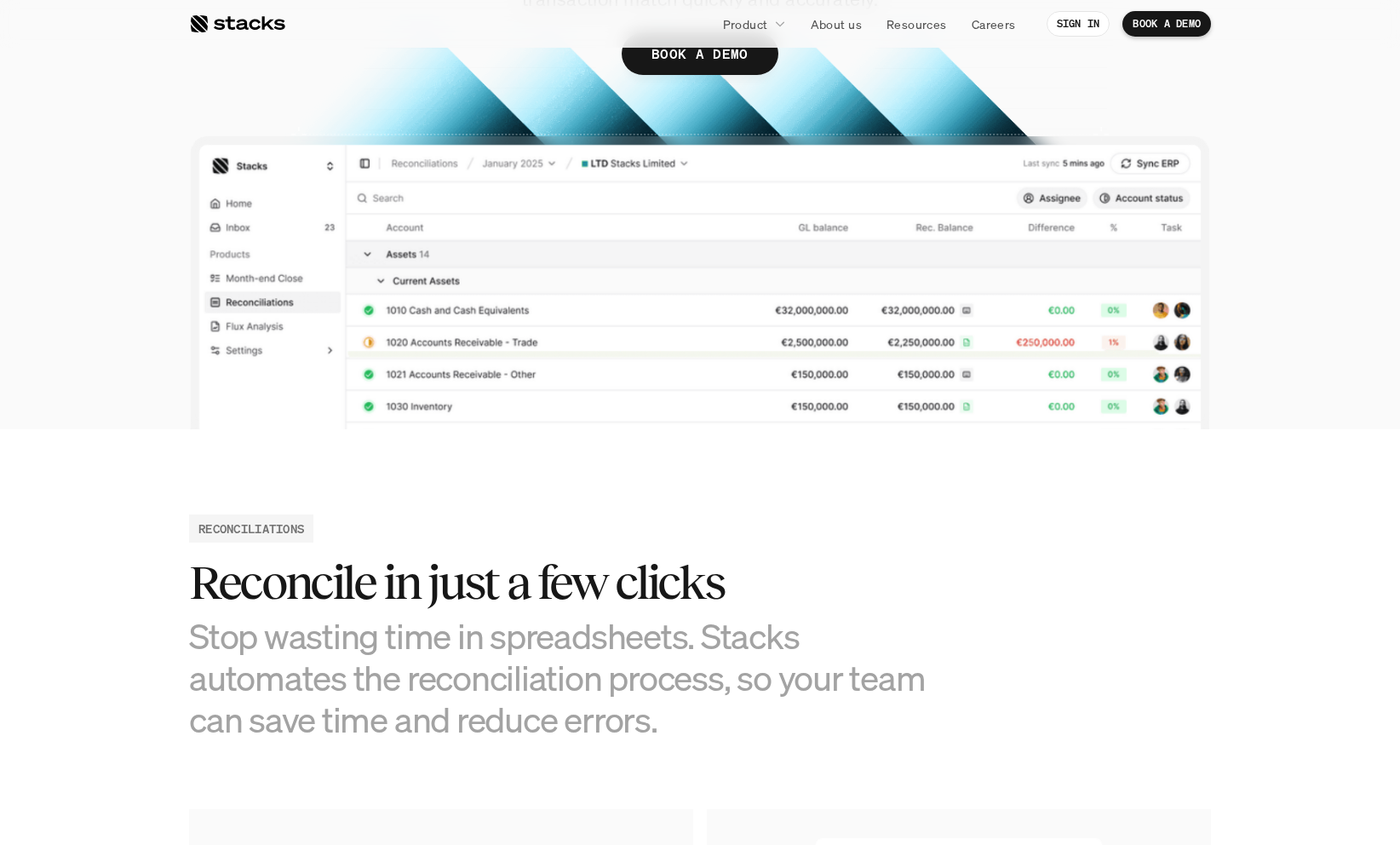
click at [325, 569] on h2 "Reconcile in just a few clicks" at bounding box center [572, 582] width 766 height 53
